Goal: Task Accomplishment & Management: Use online tool/utility

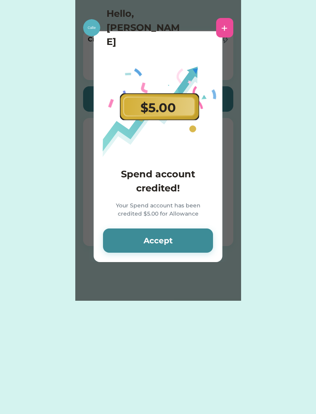
click at [192, 237] on button "Accept" at bounding box center [158, 240] width 110 height 24
click at [192, 239] on button "Accept" at bounding box center [158, 240] width 110 height 24
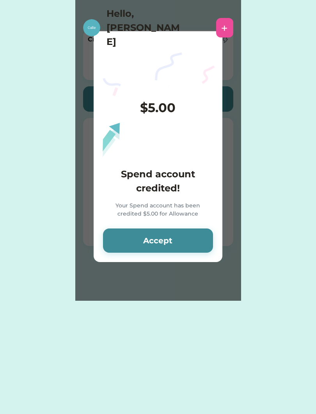
click at [189, 238] on button "Accept" at bounding box center [158, 240] width 110 height 24
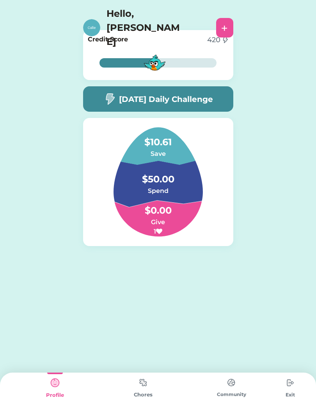
click at [137, 109] on div "[DATE] Daily Challenge" at bounding box center [158, 98] width 150 height 25
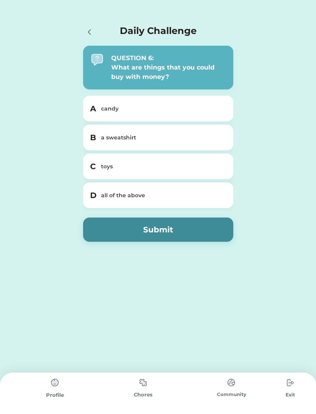
click at [193, 197] on div "all of the above" at bounding box center [163, 195] width 124 height 8
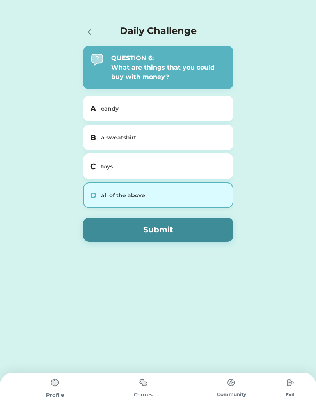
click at [195, 221] on button "Submit" at bounding box center [158, 229] width 150 height 24
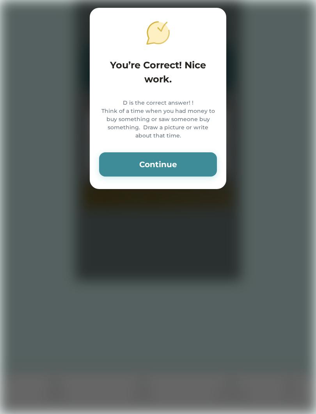
click at [182, 140] on div "D is the correct answer! ! Think of a time when you had money to buy something …" at bounding box center [158, 119] width 118 height 41
click at [188, 176] on button "Continue" at bounding box center [158, 164] width 118 height 24
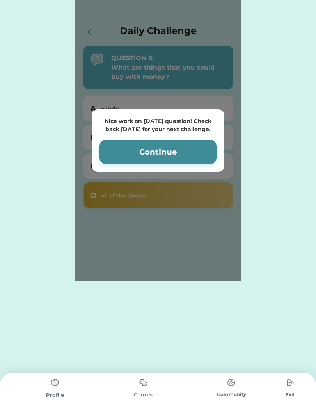
click at [174, 159] on button "Continue" at bounding box center [158, 152] width 117 height 24
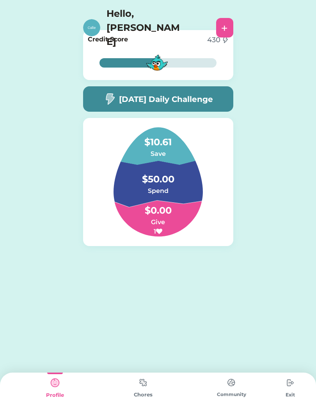
click at [109, 104] on img at bounding box center [109, 99] width 12 height 12
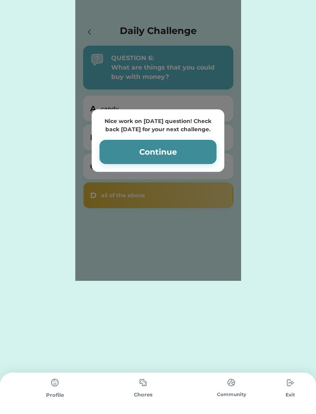
click at [201, 156] on button "Continue" at bounding box center [158, 152] width 117 height 24
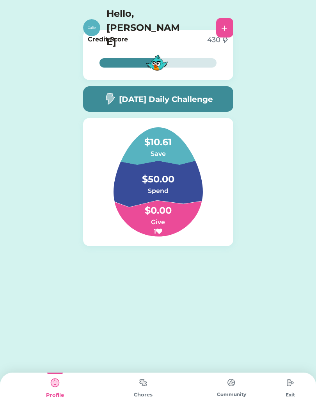
click at [185, 197] on h4 "$0.00" at bounding box center [158, 207] width 78 height 22
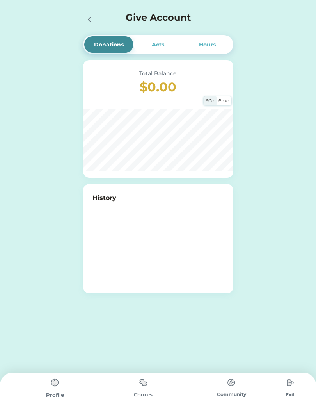
click at [91, 19] on icon at bounding box center [89, 19] width 9 height 9
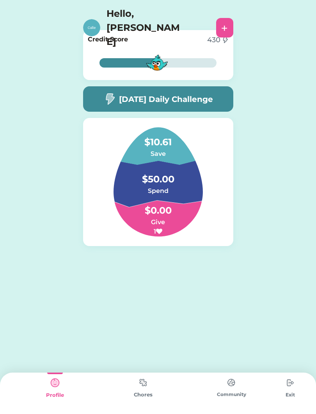
click at [239, 4] on div "Hello, [PERSON_NAME] + Viewing [PERSON_NAME]'s Profile" at bounding box center [158, 26] width 316 height 52
click at [226, 18] on div "+" at bounding box center [224, 28] width 17 height 20
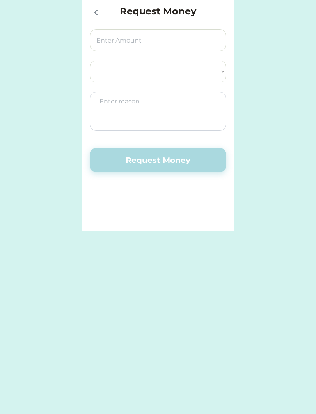
select select ""PLACEHOLDER_1427118222253""
click at [221, 14] on div at bounding box center [219, 12] width 16 height 16
click at [94, 15] on icon at bounding box center [95, 12] width 9 height 9
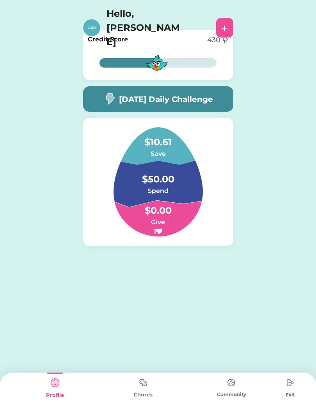
click at [86, 19] on img at bounding box center [91, 27] width 17 height 17
click at [94, 19] on img at bounding box center [91, 27] width 17 height 17
click at [150, 388] on img at bounding box center [143, 382] width 16 height 15
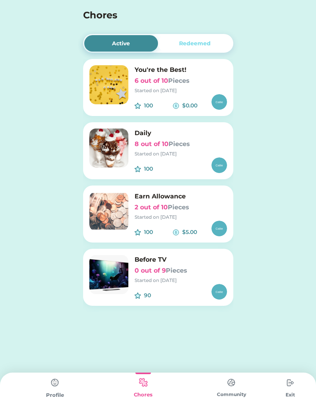
click at [144, 90] on div "Started on [DATE]" at bounding box center [181, 90] width 93 height 7
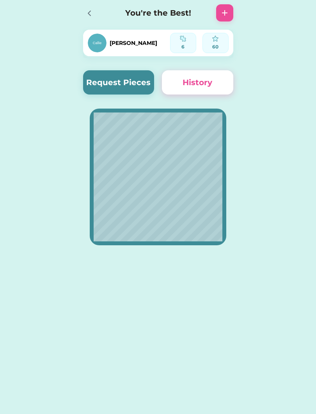
click at [104, 82] on button "Request Pieces" at bounding box center [118, 82] width 71 height 24
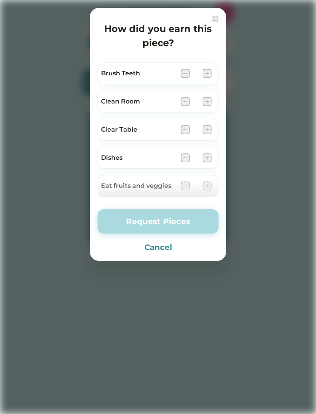
click at [125, 72] on div "Brush Teeth" at bounding box center [137, 73] width 73 height 9
click at [211, 71] on img at bounding box center [207, 73] width 9 height 9
click at [210, 71] on img at bounding box center [207, 73] width 9 height 9
click at [206, 77] on img at bounding box center [207, 73] width 9 height 9
click at [206, 74] on img at bounding box center [207, 73] width 9 height 9
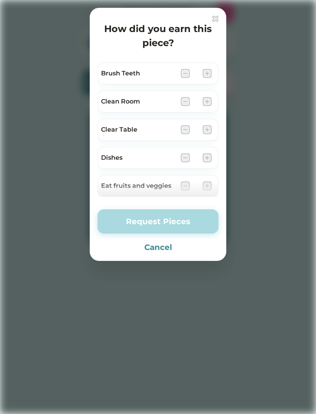
click at [206, 75] on img at bounding box center [207, 73] width 9 height 9
click at [199, 71] on div at bounding box center [196, 73] width 31 height 9
click at [204, 73] on img at bounding box center [207, 73] width 9 height 9
click at [212, 69] on img at bounding box center [207, 73] width 9 height 9
click at [111, 71] on div "Brush Teeth" at bounding box center [137, 73] width 73 height 9
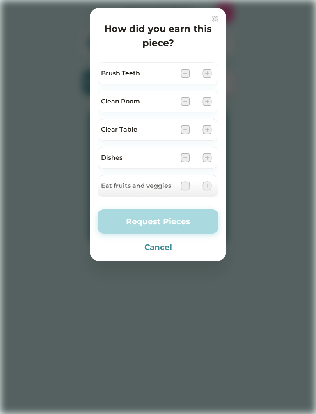
click at [121, 69] on div "Brush Teeth" at bounding box center [137, 73] width 73 height 9
click at [113, 71] on div "Brush Teeth" at bounding box center [137, 73] width 73 height 9
click at [138, 77] on div "Brush Teeth" at bounding box center [137, 73] width 73 height 9
click at [142, 77] on div "Brush Teeth" at bounding box center [137, 73] width 73 height 9
click at [149, 67] on div "Brush Teeth" at bounding box center [158, 73] width 121 height 22
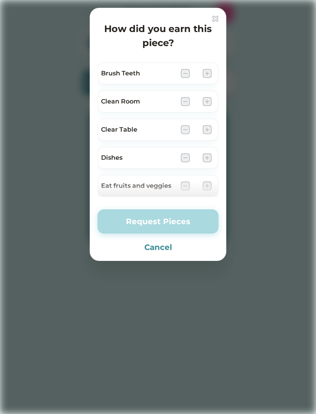
click at [198, 75] on div at bounding box center [196, 73] width 31 height 9
click at [212, 66] on div "Brush Teeth" at bounding box center [158, 73] width 121 height 22
click at [144, 77] on div "Brush Teeth" at bounding box center [137, 73] width 73 height 9
click at [141, 77] on div "Brush Teeth" at bounding box center [137, 73] width 73 height 9
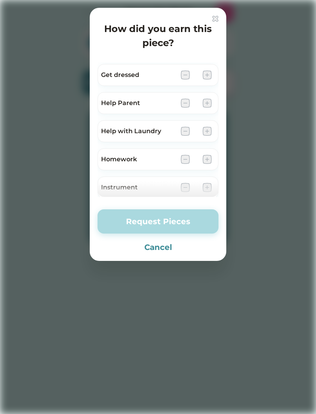
scroll to position [167, 0]
click at [208, 78] on img at bounding box center [207, 74] width 9 height 9
click at [209, 75] on img at bounding box center [207, 74] width 9 height 9
click at [212, 134] on img at bounding box center [207, 131] width 9 height 9
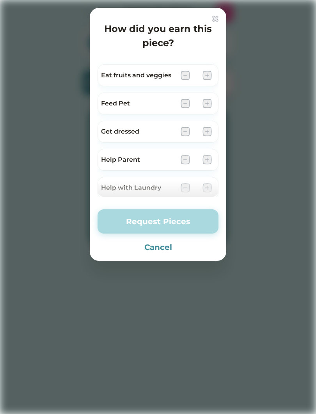
click at [211, 132] on img at bounding box center [207, 131] width 9 height 9
click at [205, 135] on img at bounding box center [207, 131] width 9 height 9
click at [206, 135] on img at bounding box center [207, 131] width 9 height 9
click at [208, 135] on img at bounding box center [207, 131] width 9 height 9
click at [203, 135] on img at bounding box center [207, 131] width 9 height 9
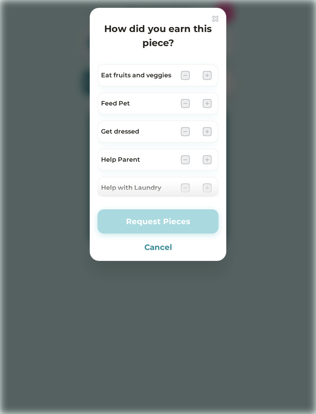
click at [217, 16] on img at bounding box center [215, 19] width 6 height 6
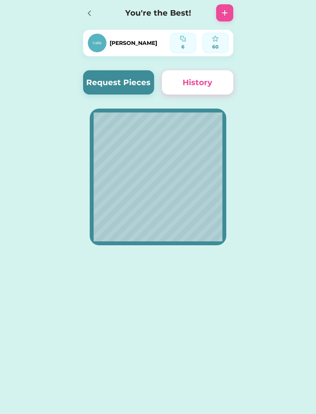
click at [91, 16] on icon at bounding box center [89, 13] width 9 height 9
